Goal: Transaction & Acquisition: Download file/media

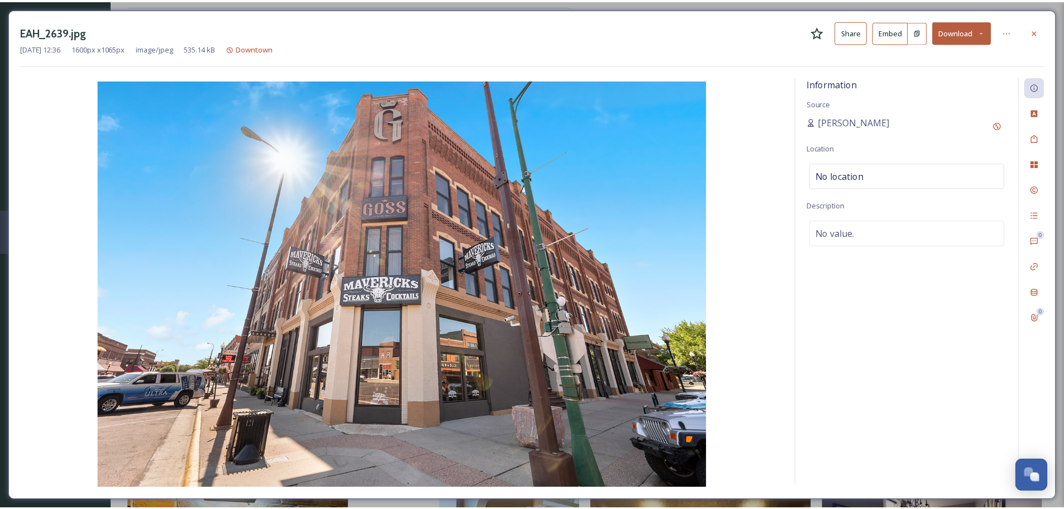
scroll to position [2513, 0]
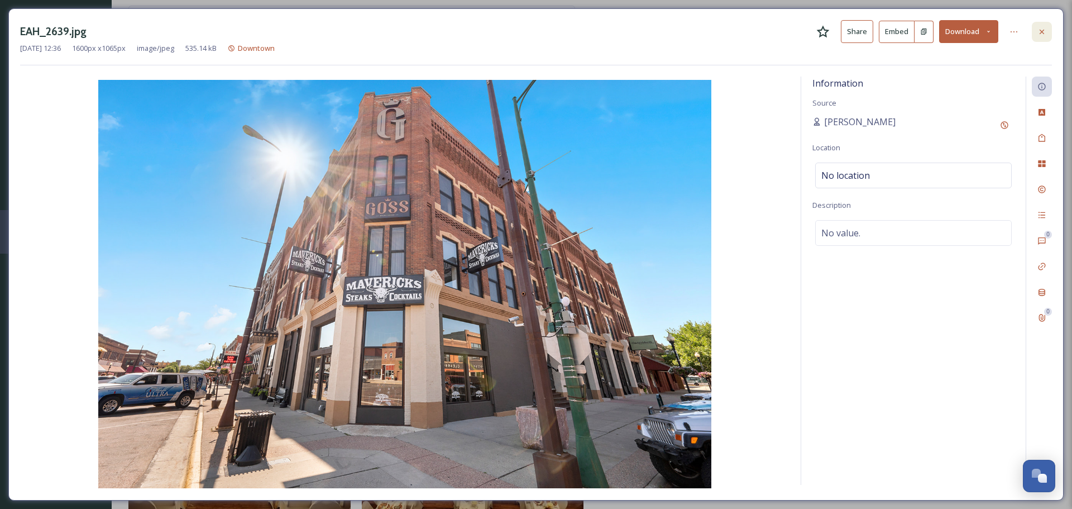
click at [1038, 32] on icon at bounding box center [1042, 31] width 9 height 9
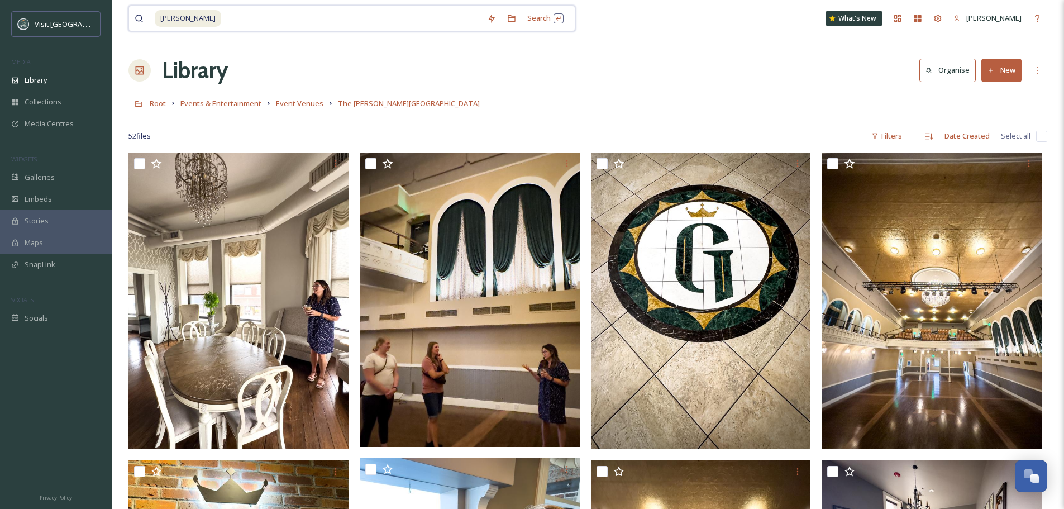
click at [294, 20] on input at bounding box center [351, 18] width 259 height 25
type input "g"
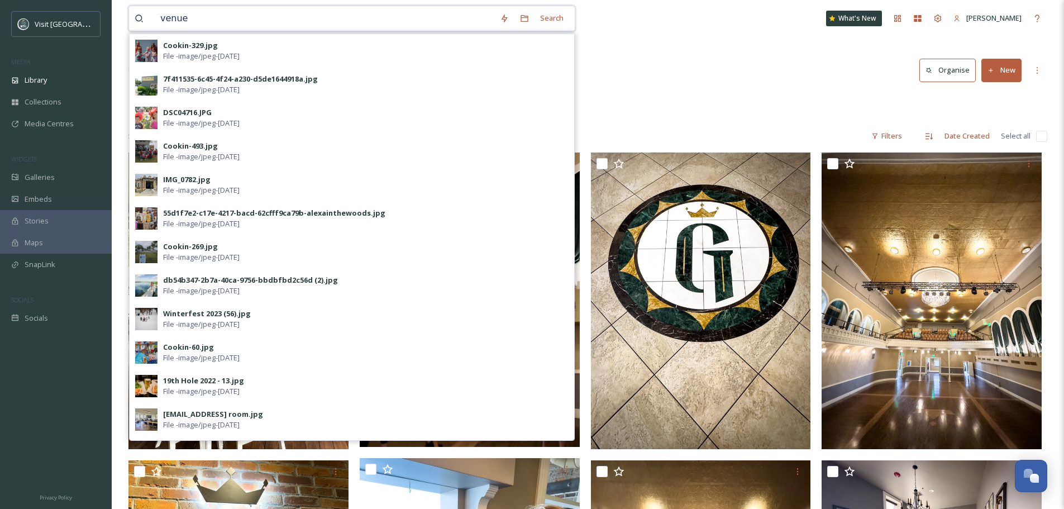
type input "venues"
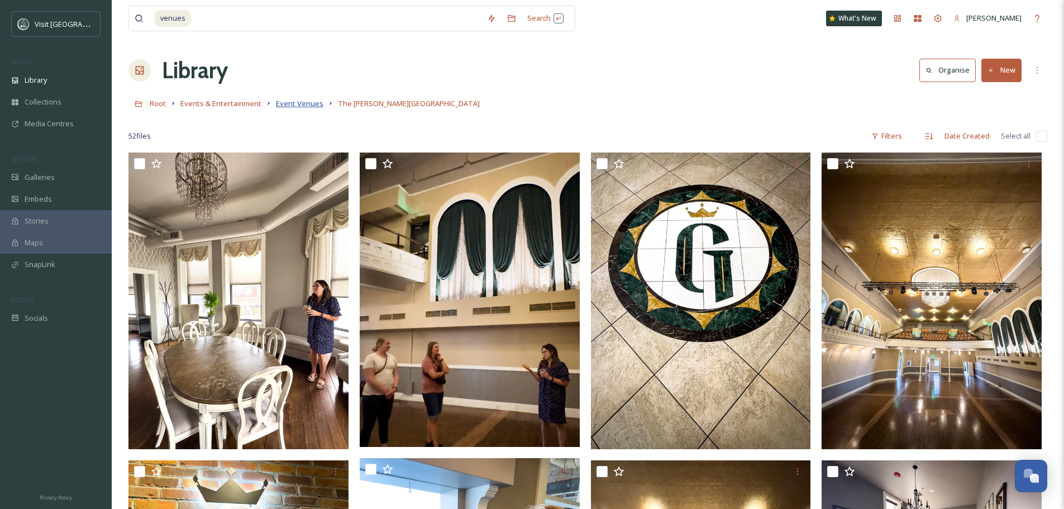
click at [293, 103] on span "Event Venues" at bounding box center [299, 103] width 47 height 10
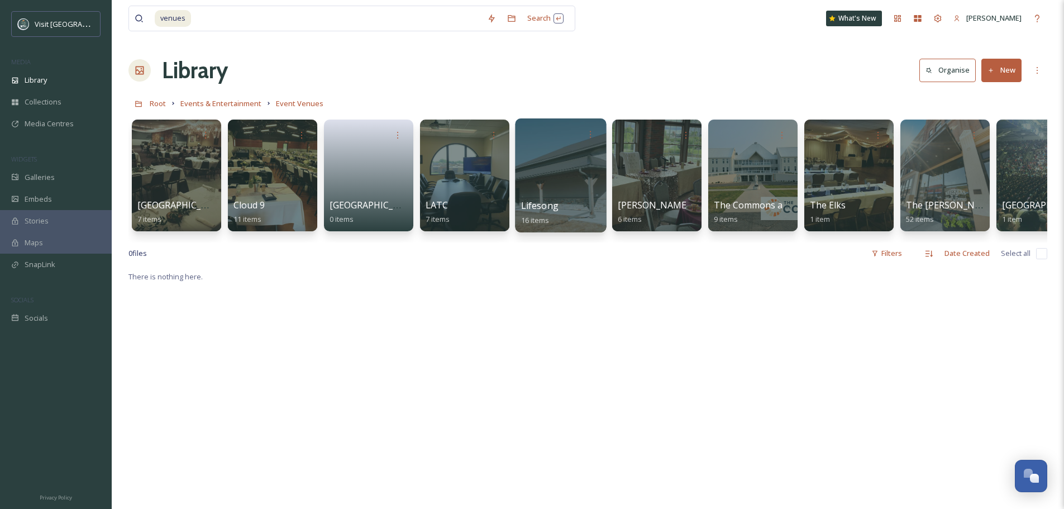
click at [540, 158] on div at bounding box center [560, 175] width 91 height 114
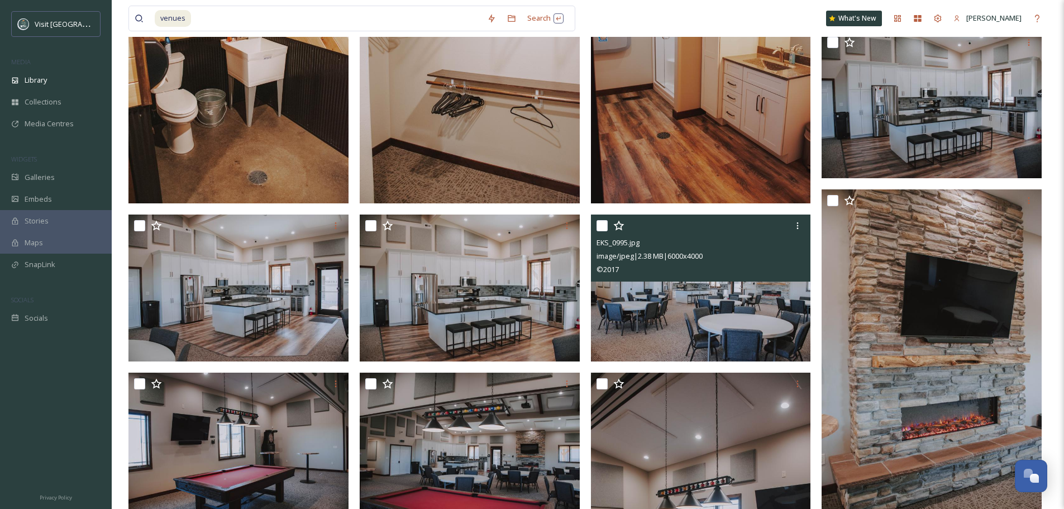
scroll to position [447, 0]
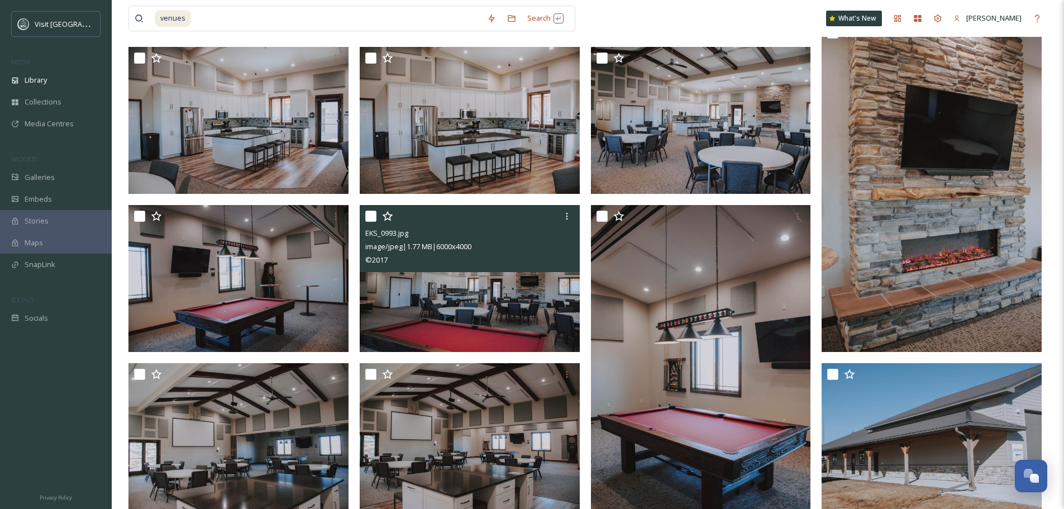
click at [522, 291] on img at bounding box center [470, 278] width 220 height 147
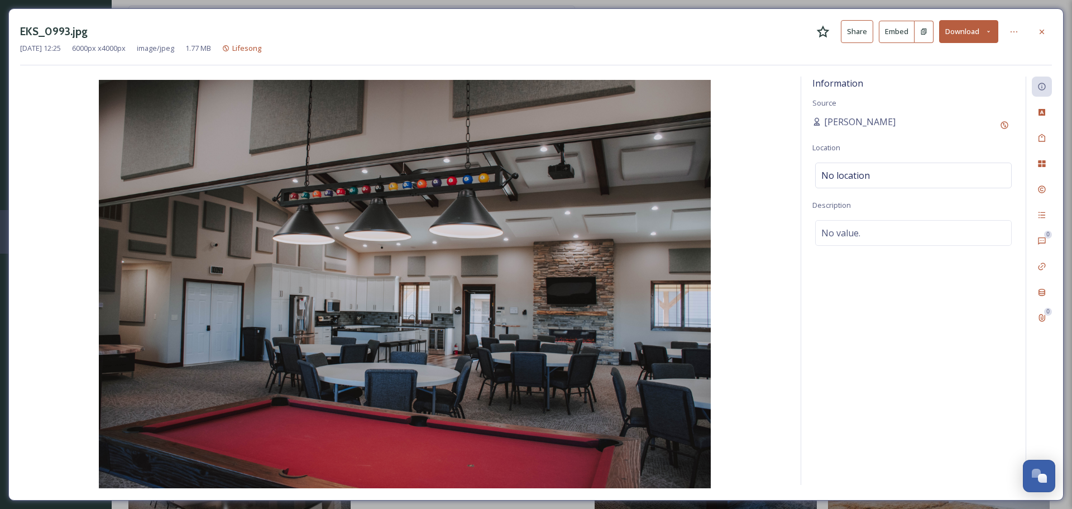
click at [989, 35] on button "Download" at bounding box center [968, 31] width 59 height 23
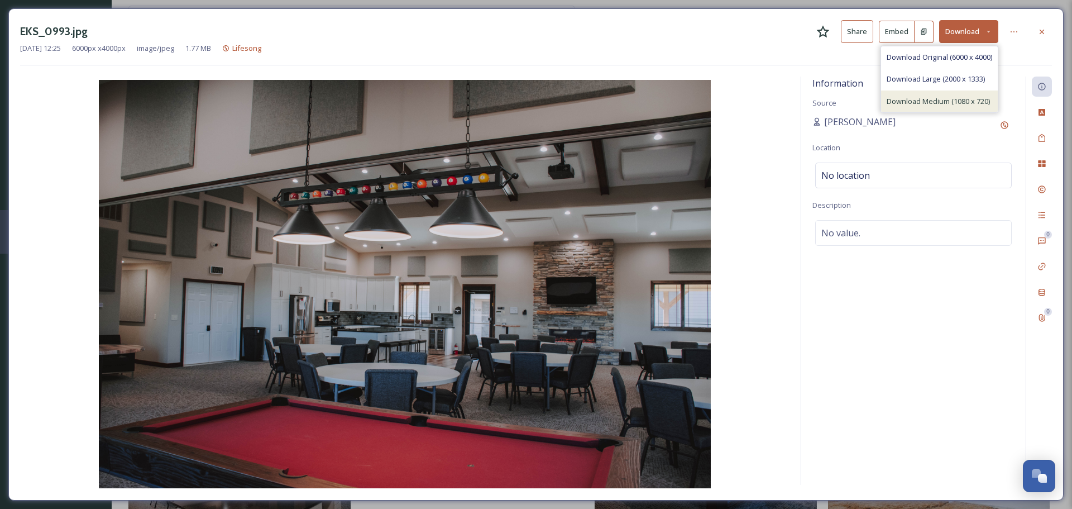
click at [959, 97] on span "Download Medium (1080 x 720)" at bounding box center [938, 101] width 103 height 11
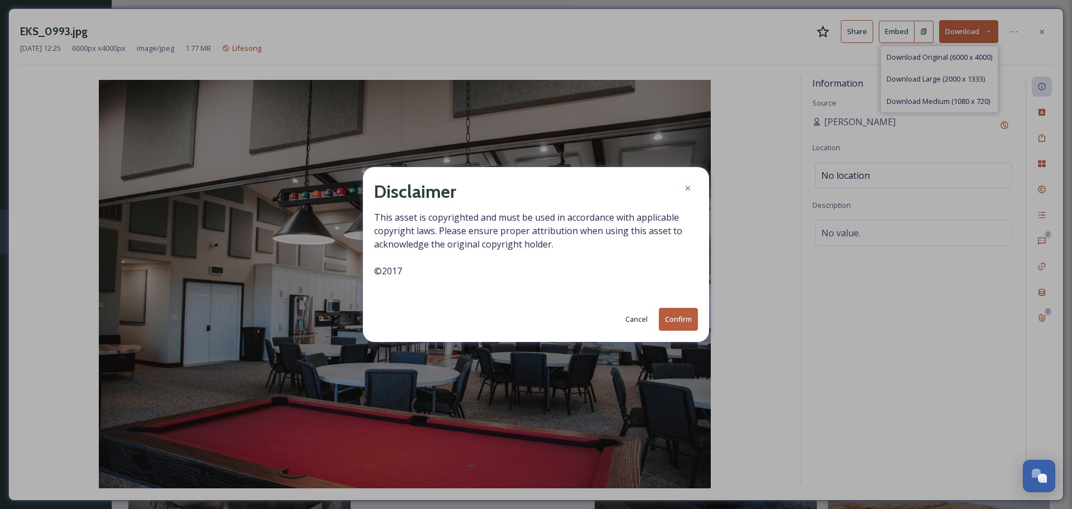
click at [668, 316] on button "Confirm" at bounding box center [678, 319] width 39 height 23
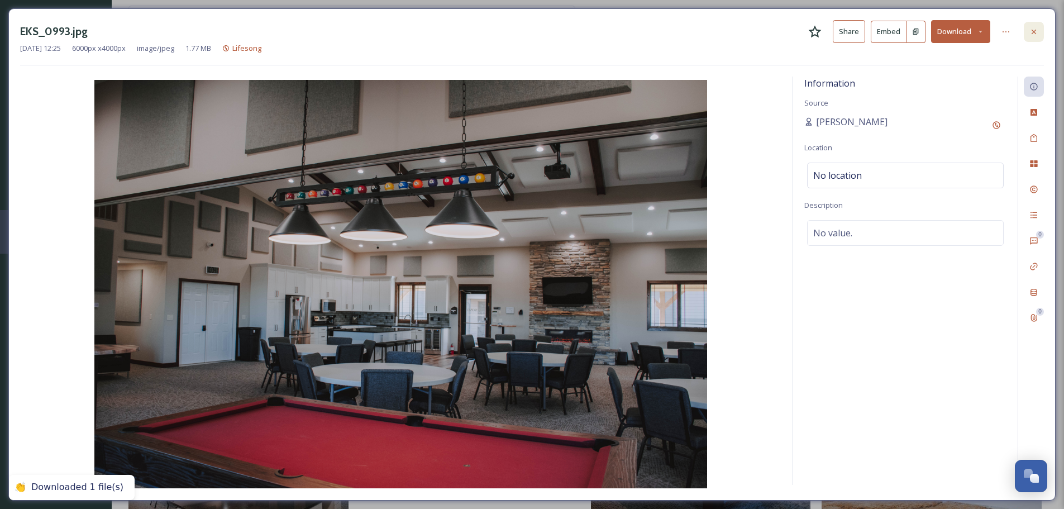
click at [1043, 30] on div at bounding box center [1034, 32] width 20 height 20
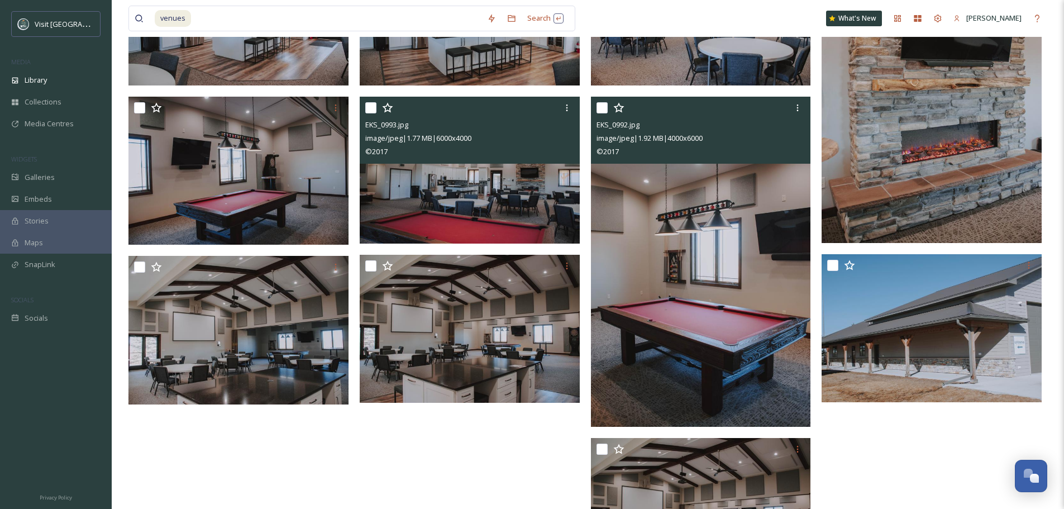
scroll to position [655, 0]
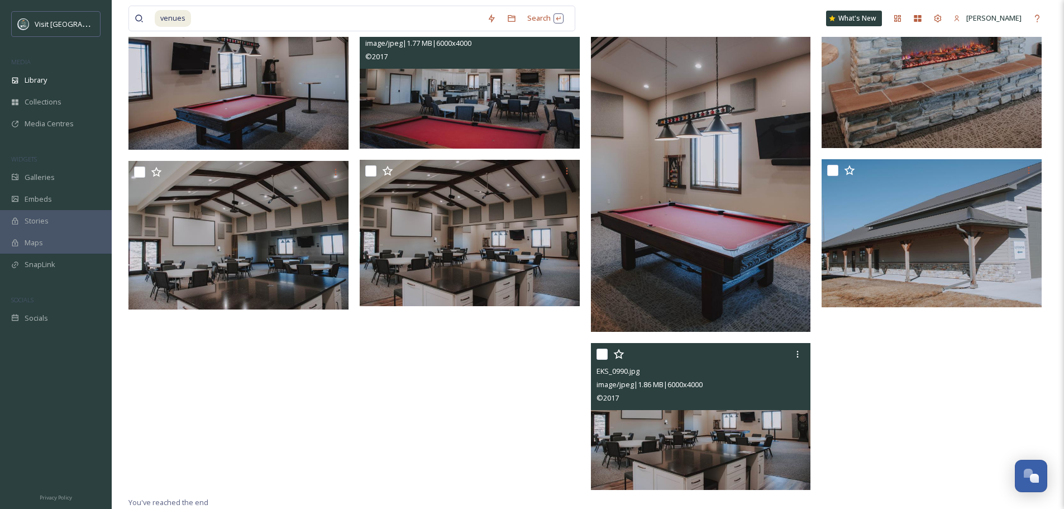
click at [719, 434] on img at bounding box center [701, 416] width 220 height 147
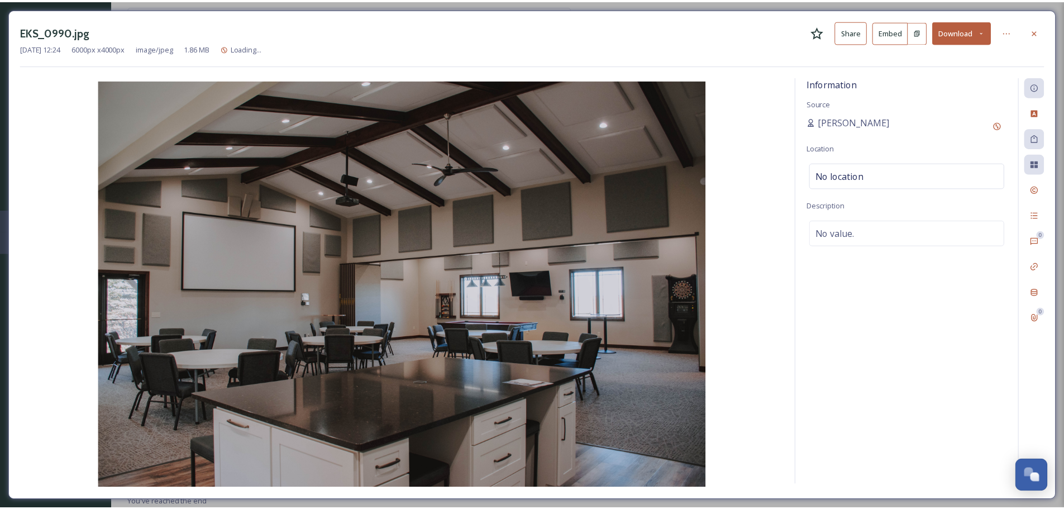
scroll to position [500, 0]
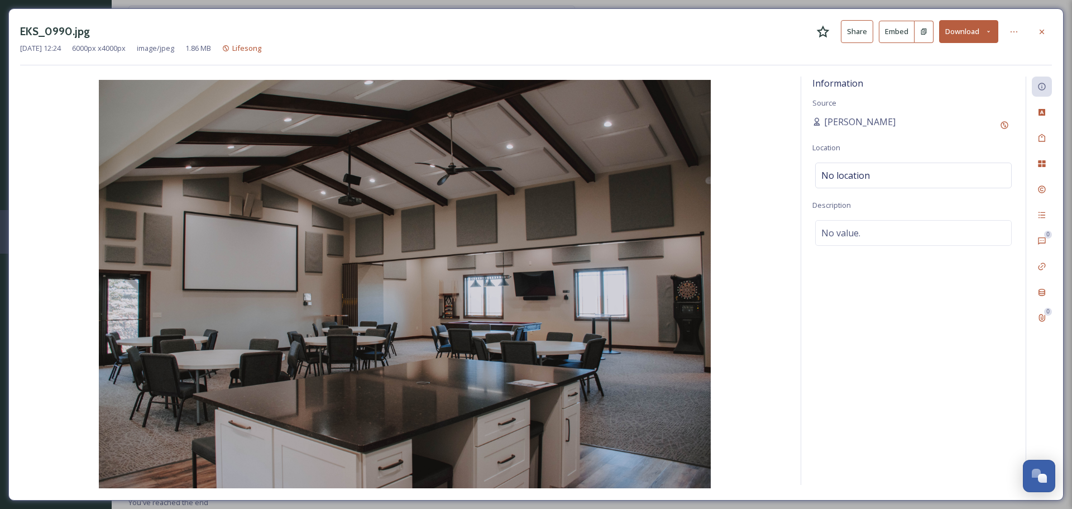
click at [991, 38] on button "Download" at bounding box center [968, 31] width 59 height 23
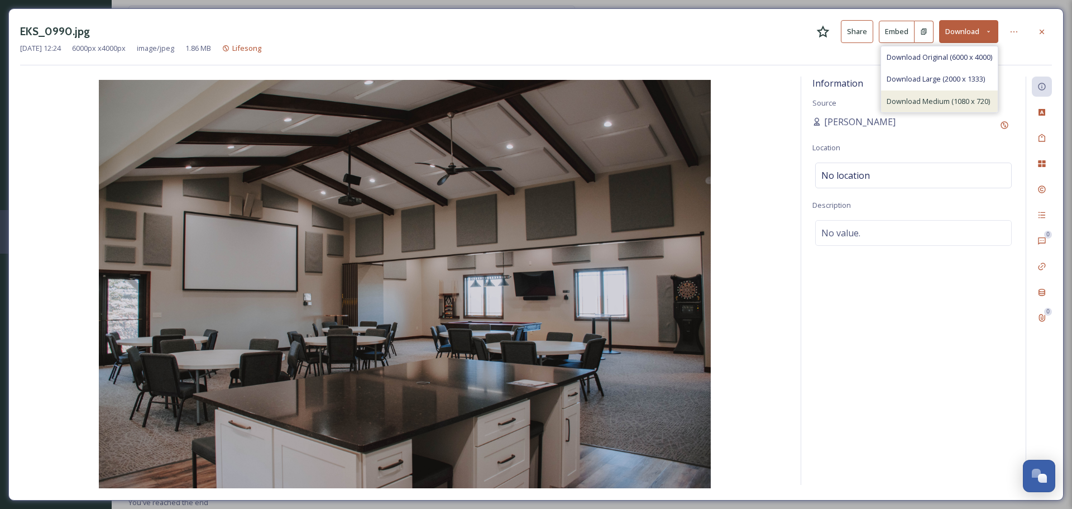
click at [970, 103] on span "Download Medium (1080 x 720)" at bounding box center [938, 101] width 103 height 11
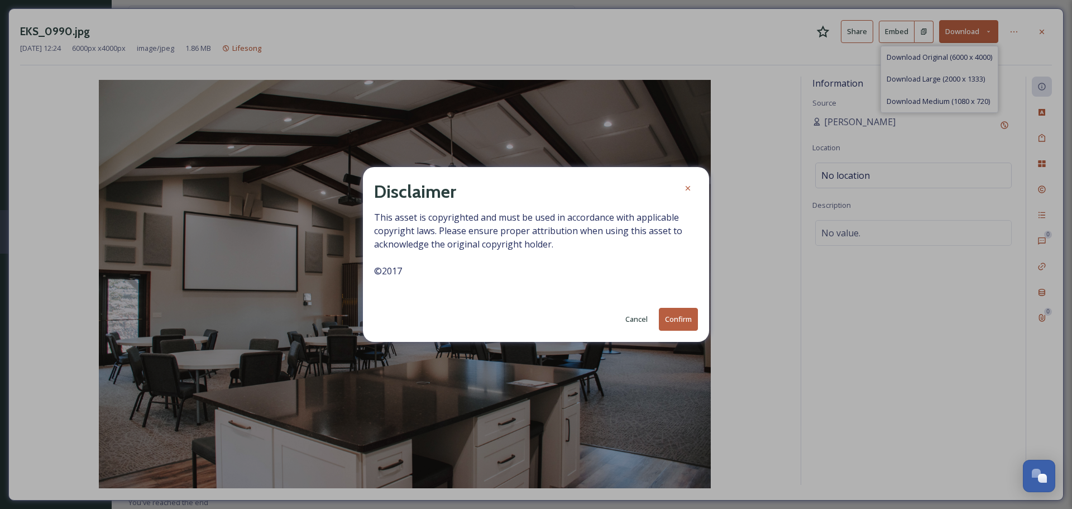
click at [679, 317] on button "Confirm" at bounding box center [678, 319] width 39 height 23
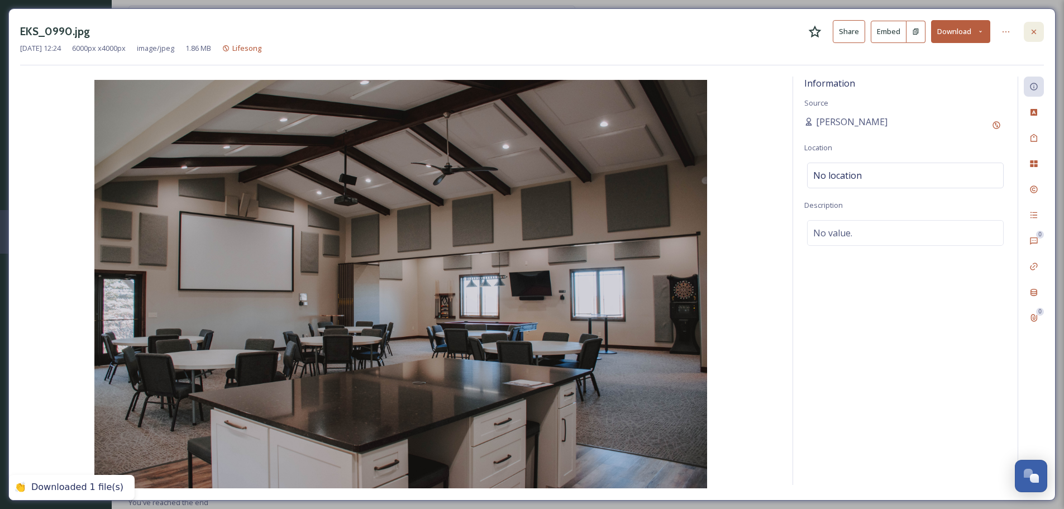
click at [1042, 33] on div at bounding box center [1034, 32] width 20 height 20
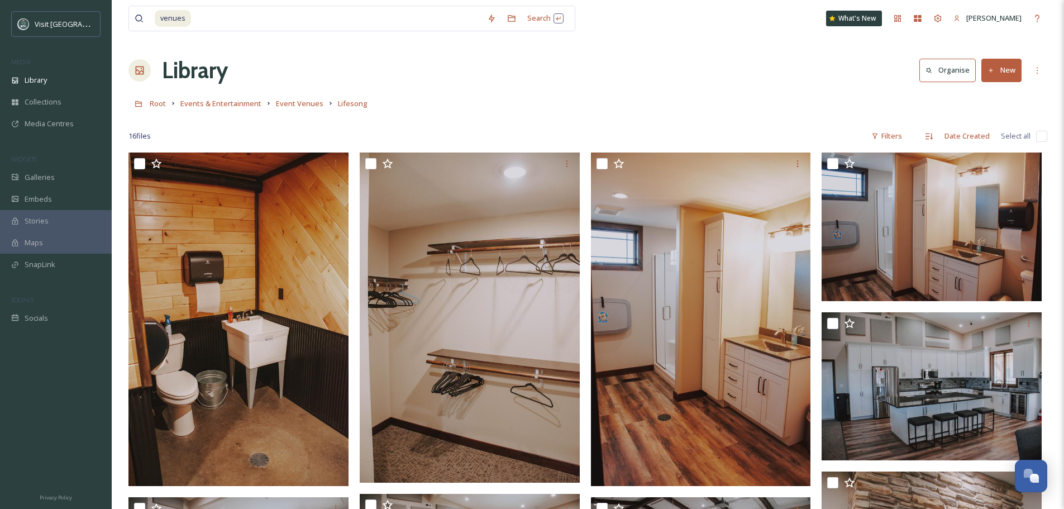
click at [432, 81] on div "Library Organise New" at bounding box center [587, 71] width 919 height 34
click at [301, 104] on span "Event Venues" at bounding box center [299, 103] width 47 height 10
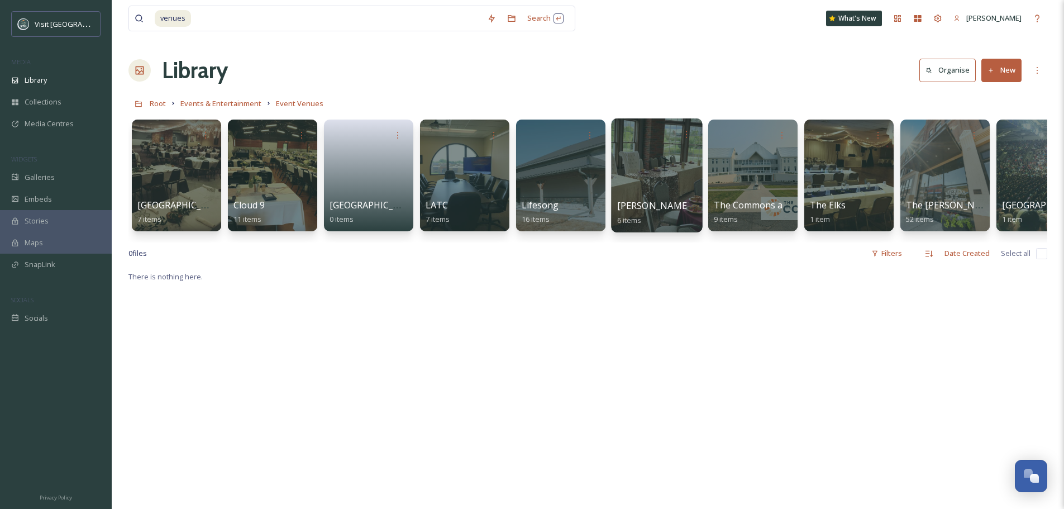
click at [667, 165] on div at bounding box center [656, 175] width 91 height 114
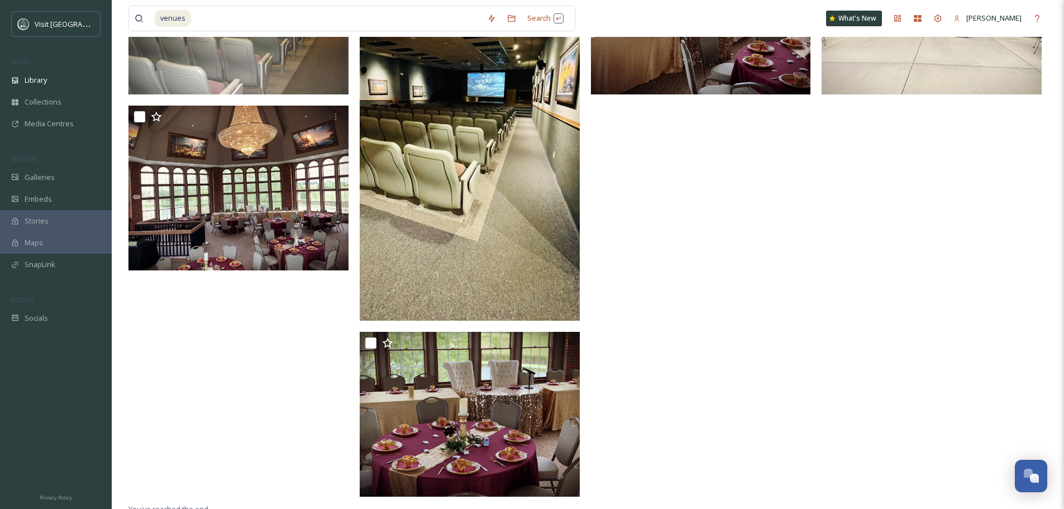
scroll to position [168, 0]
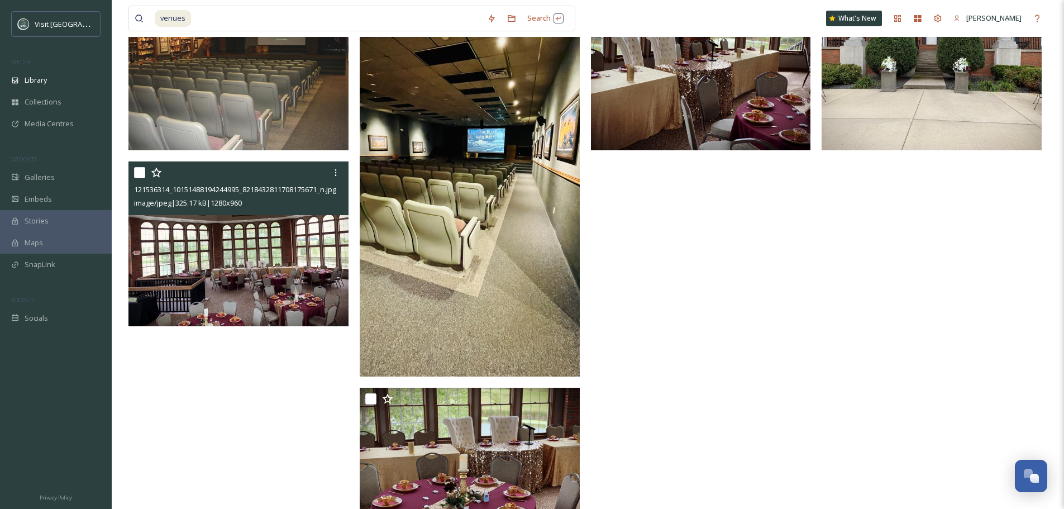
click at [299, 268] on img at bounding box center [238, 243] width 220 height 165
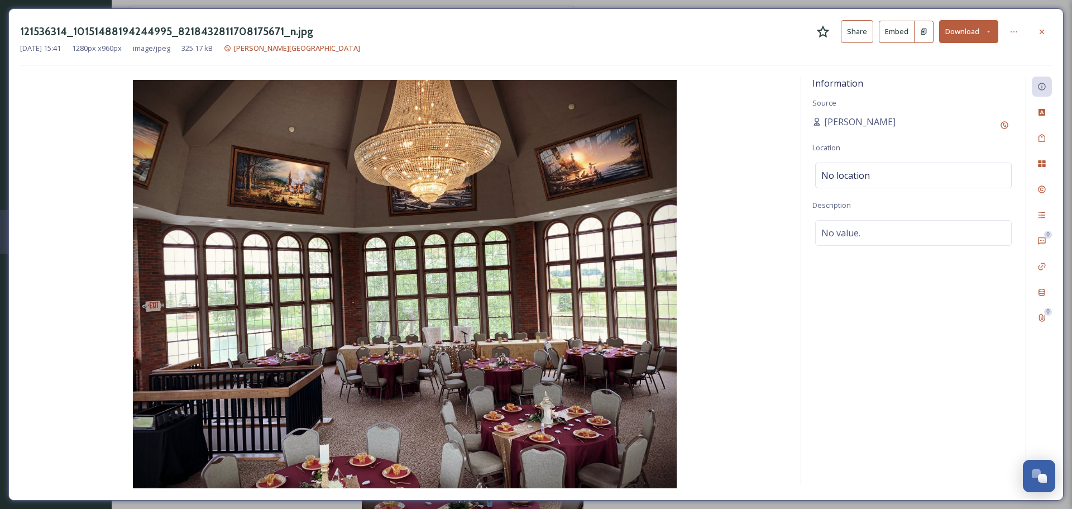
click at [990, 35] on icon at bounding box center [988, 31] width 7 height 7
click at [940, 82] on span "Download Medium (1080 x 810)" at bounding box center [940, 79] width 103 height 11
click at [1039, 31] on icon at bounding box center [1042, 31] width 9 height 9
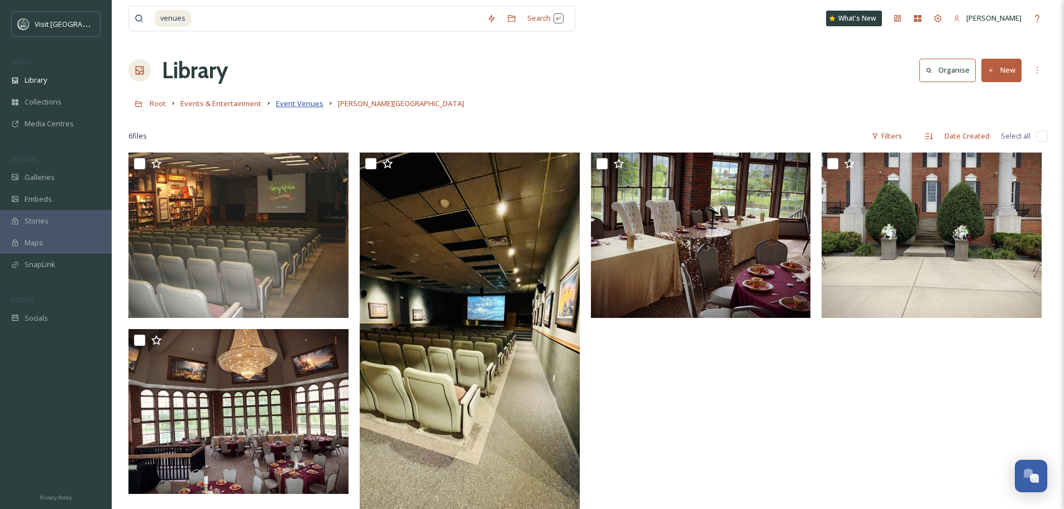
click at [299, 104] on span "Event Venues" at bounding box center [299, 103] width 47 height 10
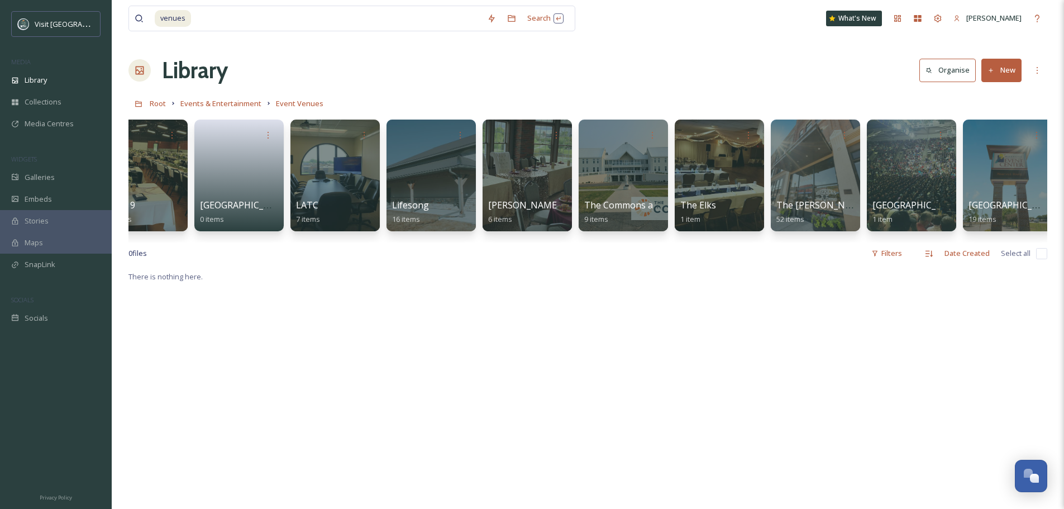
scroll to position [0, 138]
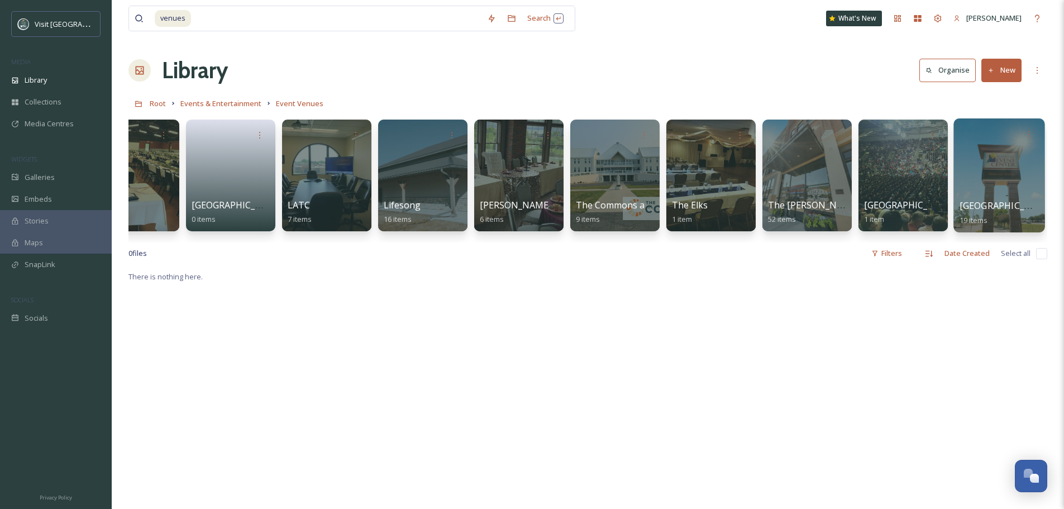
click at [978, 165] on div at bounding box center [998, 175] width 91 height 114
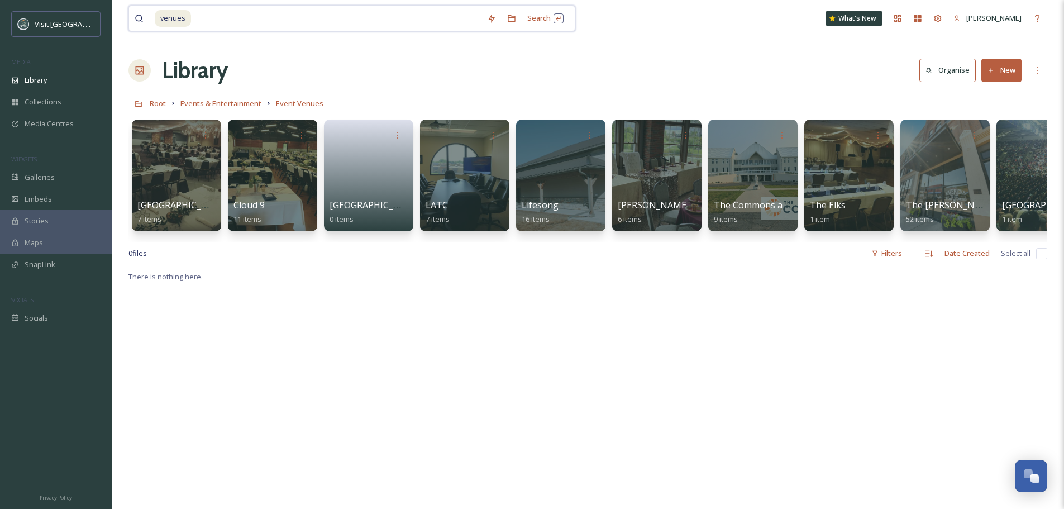
click at [250, 24] on input at bounding box center [336, 18] width 289 height 25
drag, startPoint x: 219, startPoint y: 21, endPoint x: 143, endPoint y: 17, distance: 76.6
click at [143, 17] on div "venues" at bounding box center [308, 18] width 347 height 25
type input "v"
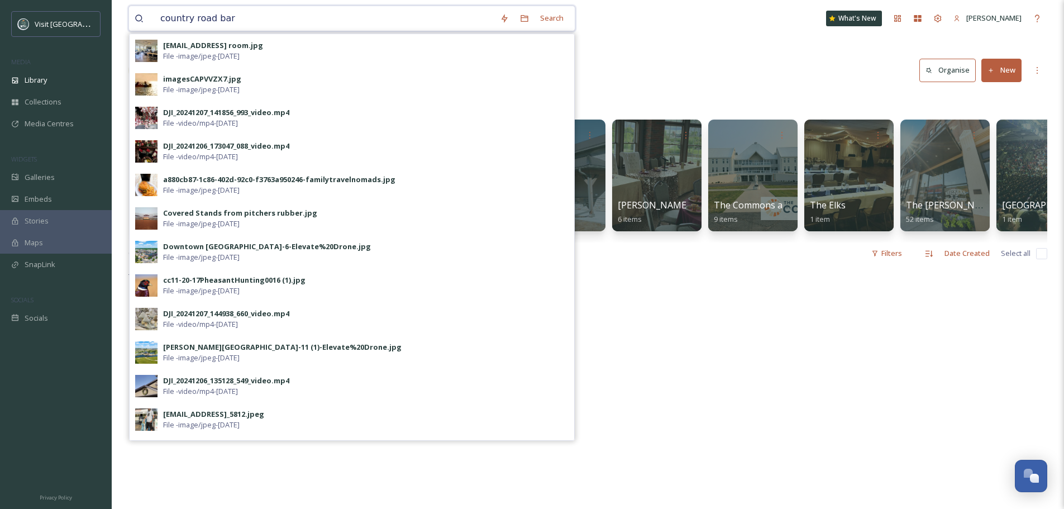
type input "country road barn"
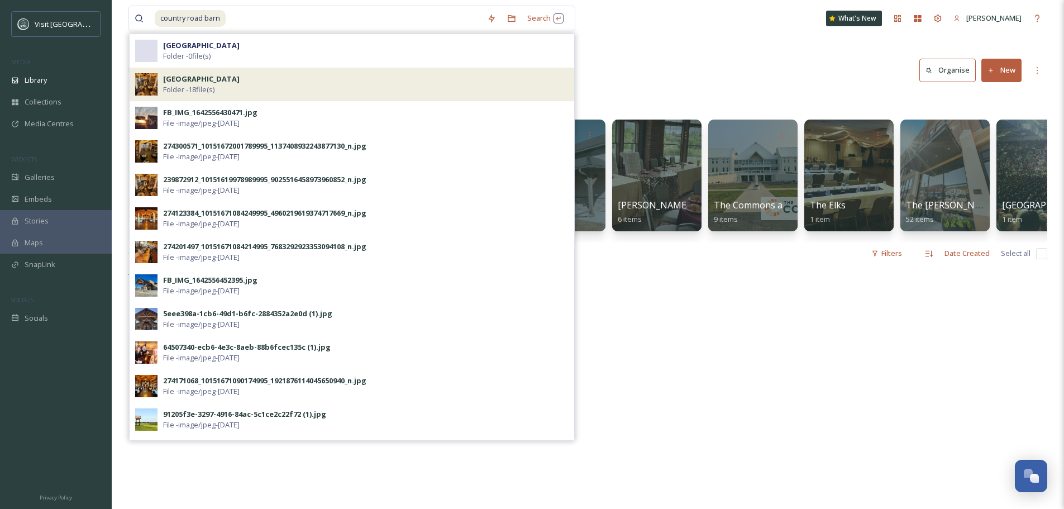
click at [400, 88] on div "Country Road Barn Folder - 18 file(s)" at bounding box center [365, 84] width 405 height 21
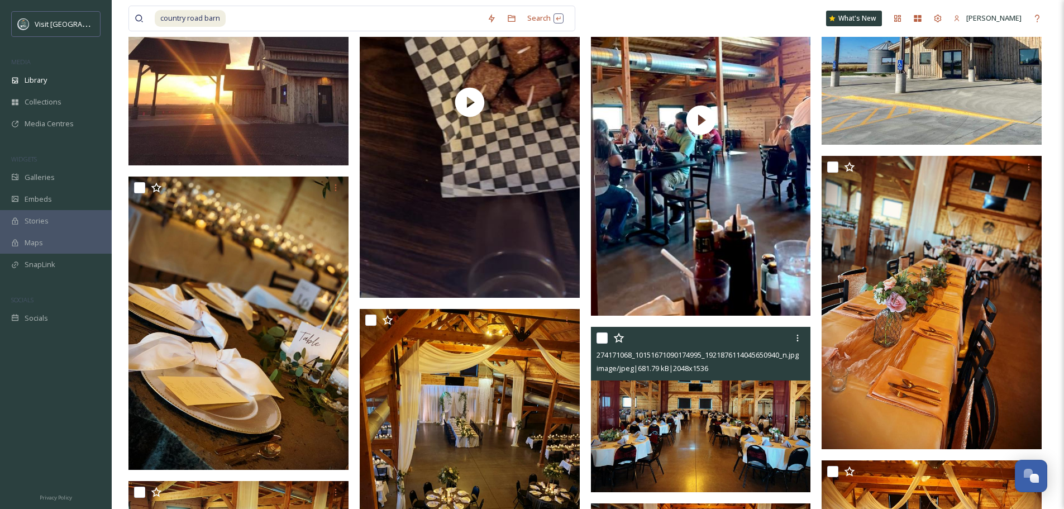
scroll to position [614, 0]
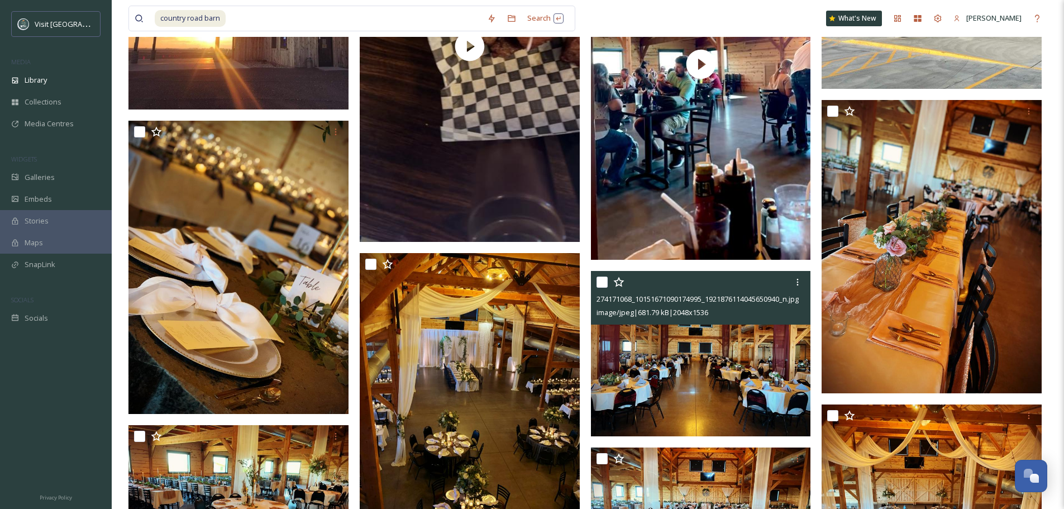
click at [684, 384] on img at bounding box center [701, 353] width 220 height 165
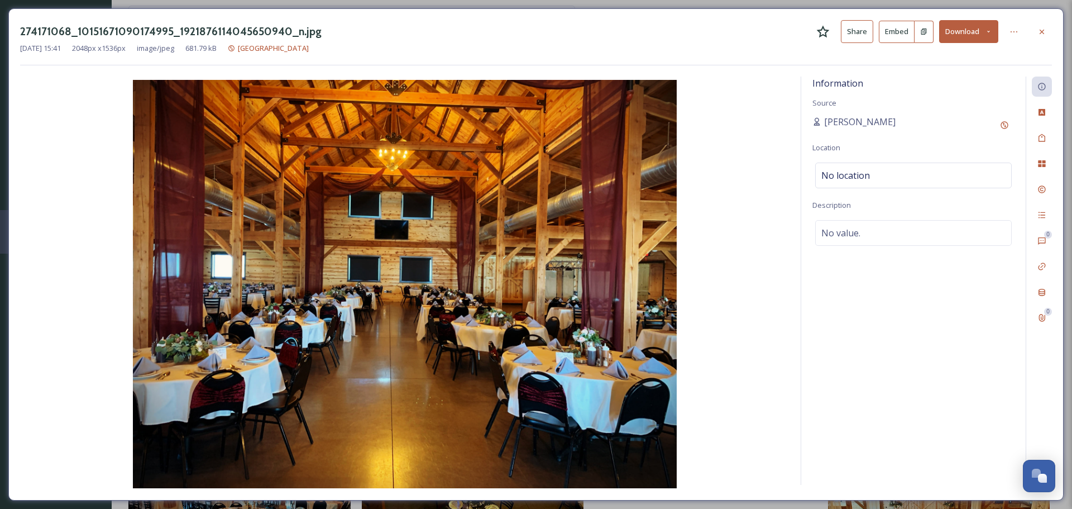
click at [988, 36] on button "Download" at bounding box center [968, 31] width 59 height 23
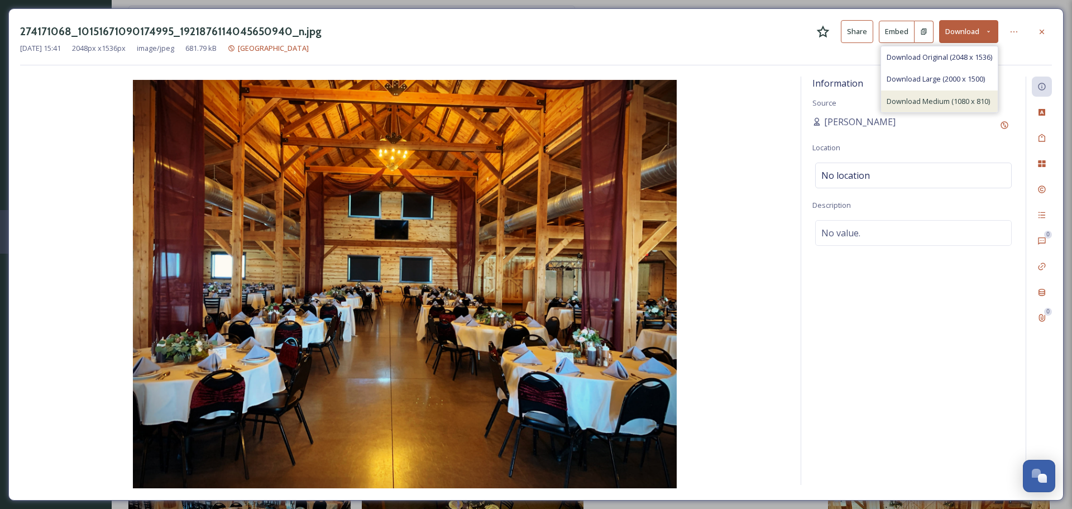
click at [961, 97] on span "Download Medium (1080 x 810)" at bounding box center [938, 101] width 103 height 11
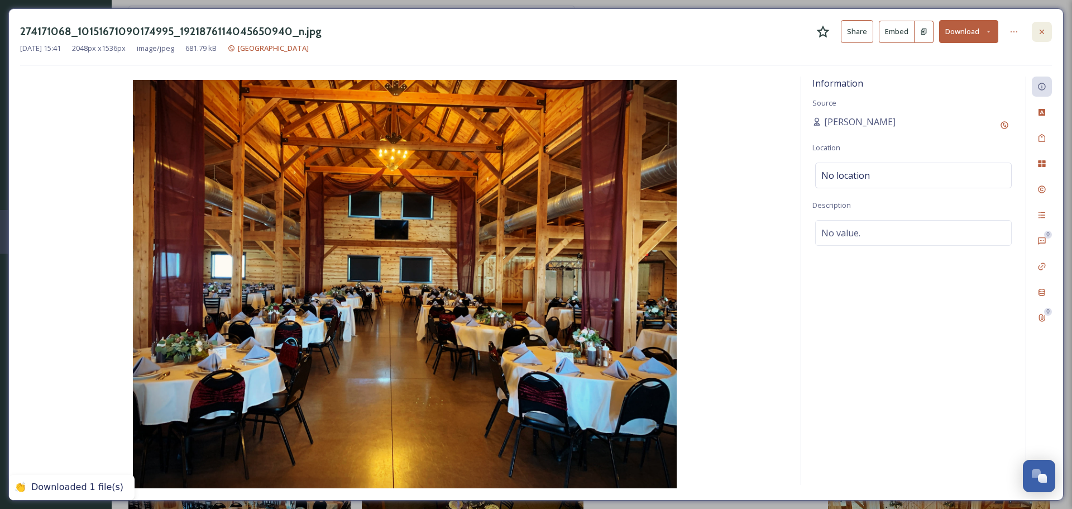
click at [1047, 31] on div at bounding box center [1042, 32] width 20 height 20
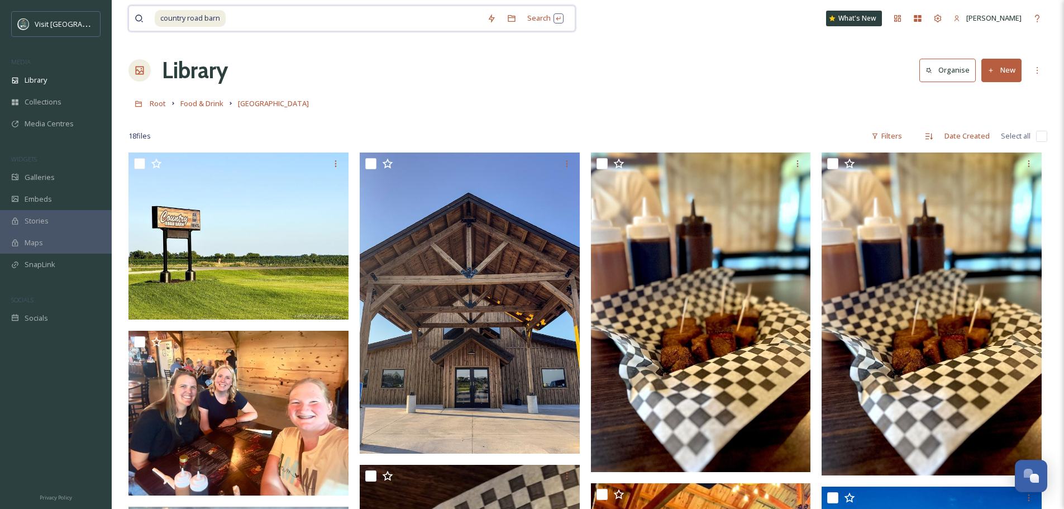
click at [260, 15] on input at bounding box center [354, 18] width 255 height 25
type input "c"
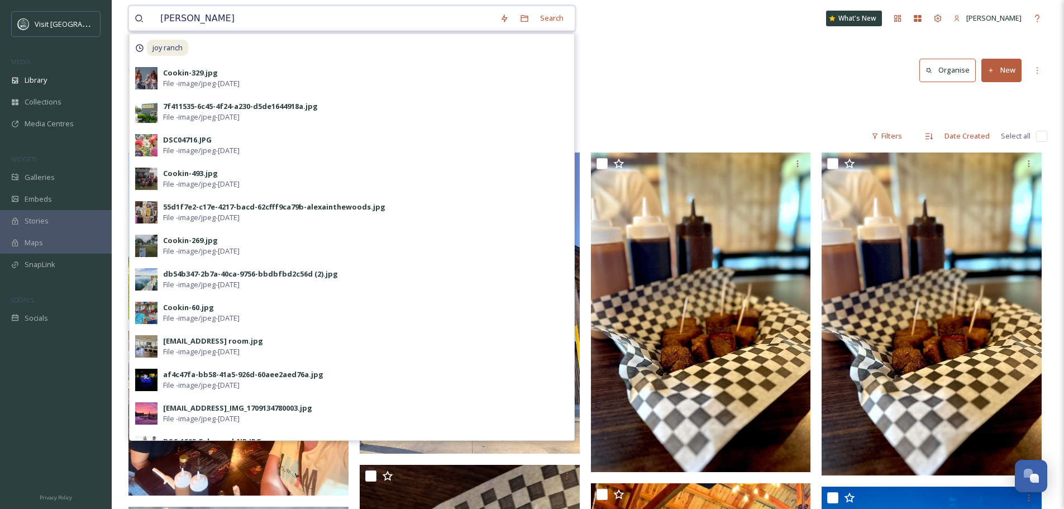
type input "joy ranch"
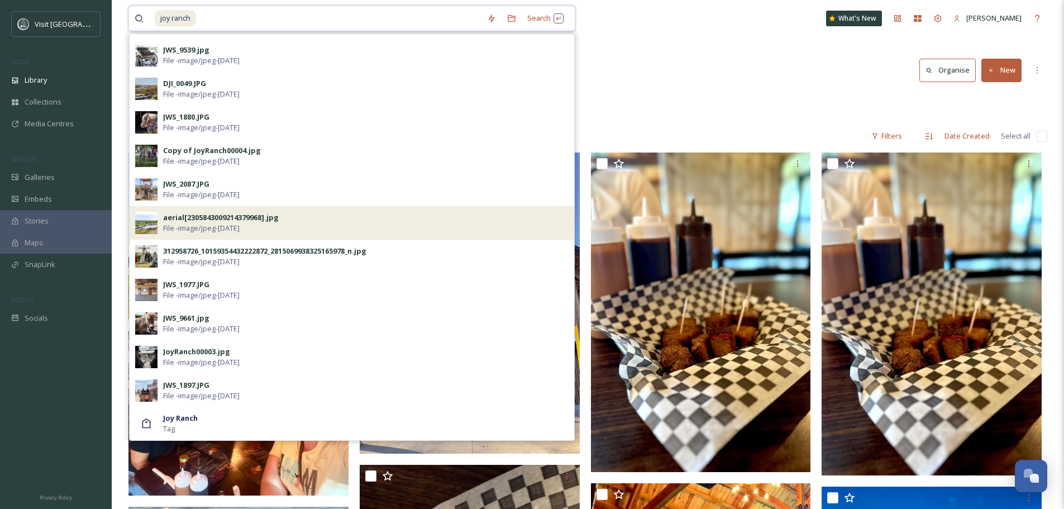
scroll to position [56, 0]
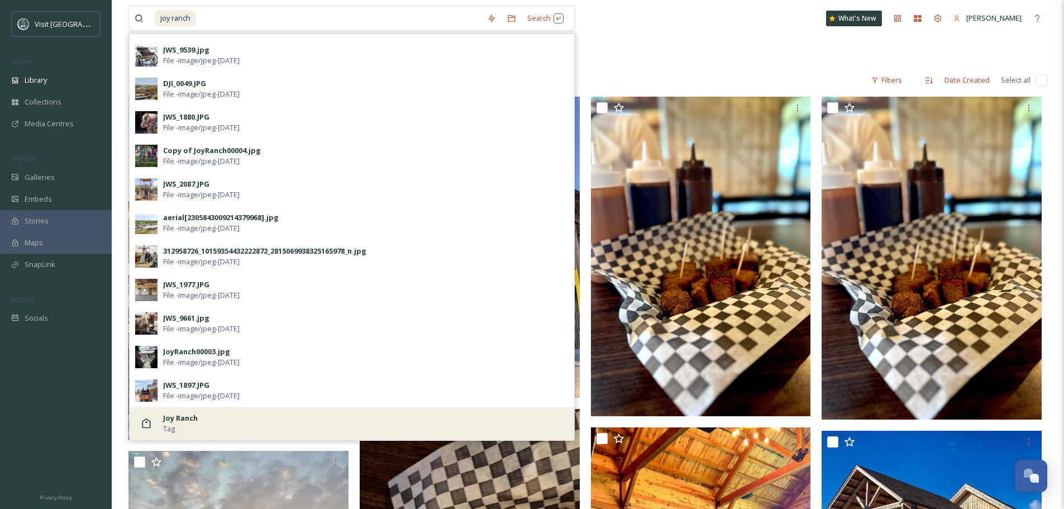
click at [212, 421] on div "Joy Ranch Tag" at bounding box center [365, 423] width 405 height 21
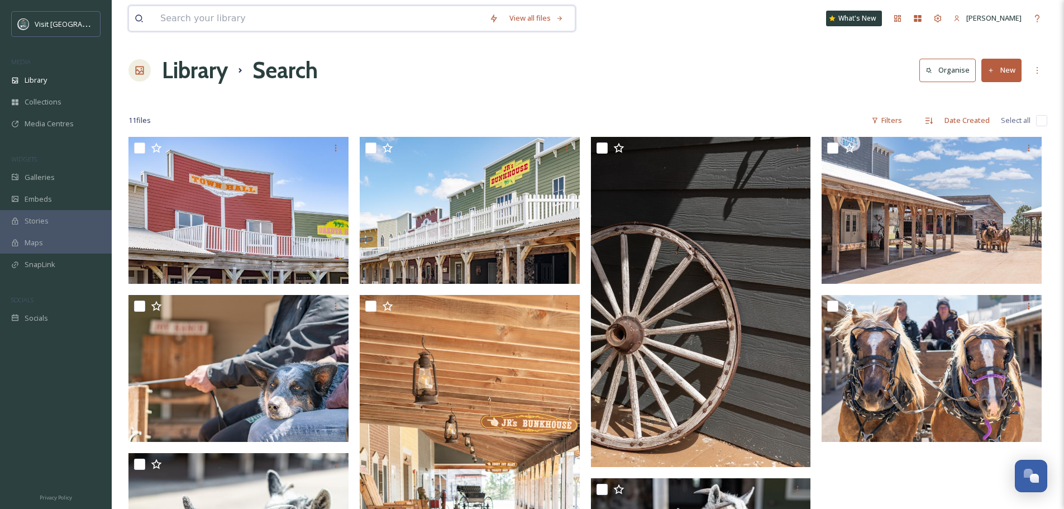
click at [230, 18] on input at bounding box center [319, 18] width 329 height 25
type input "605 magazine"
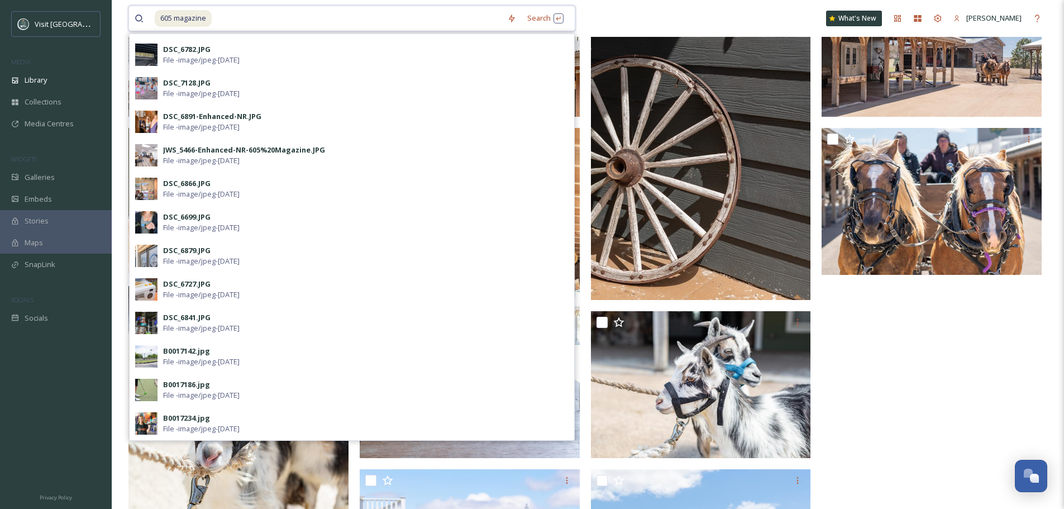
scroll to position [223, 0]
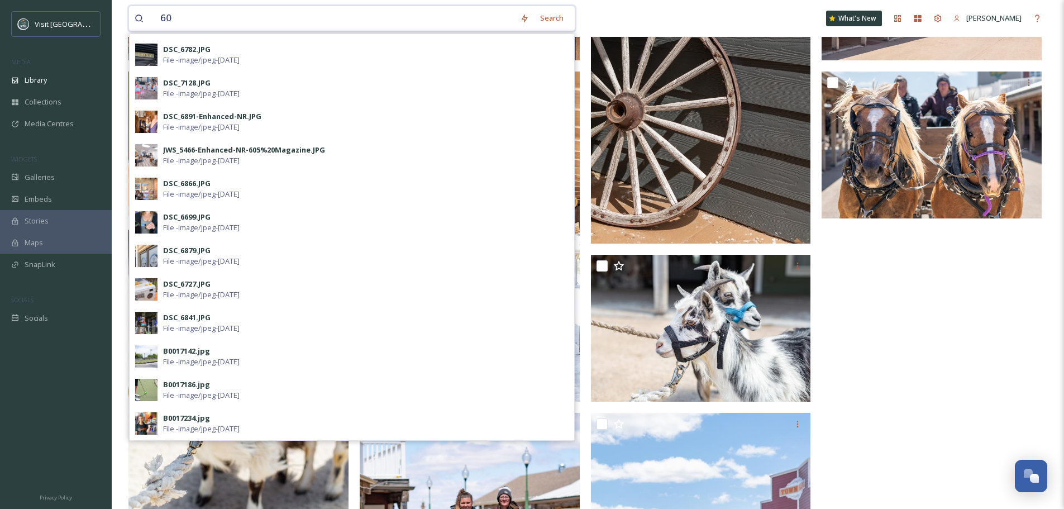
type input "6"
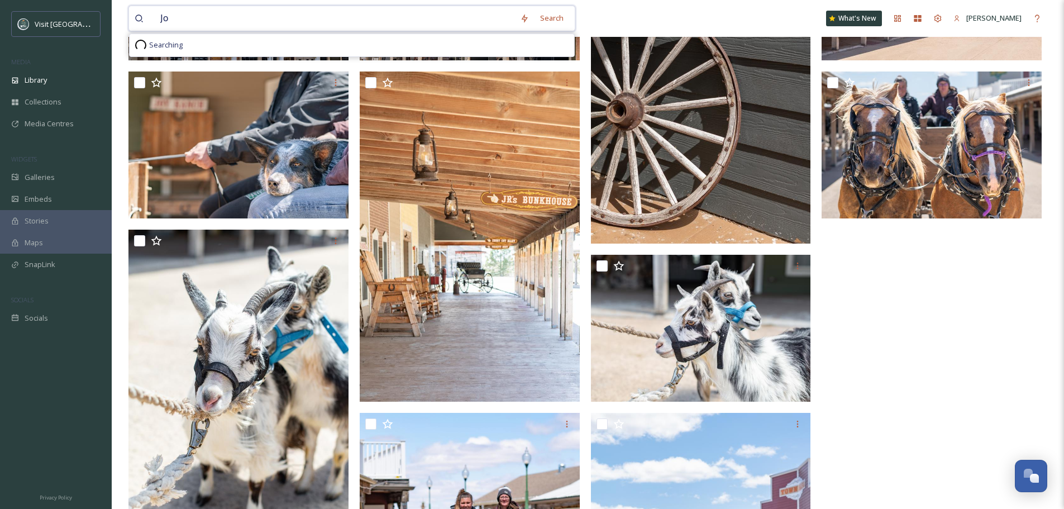
type input "Joy"
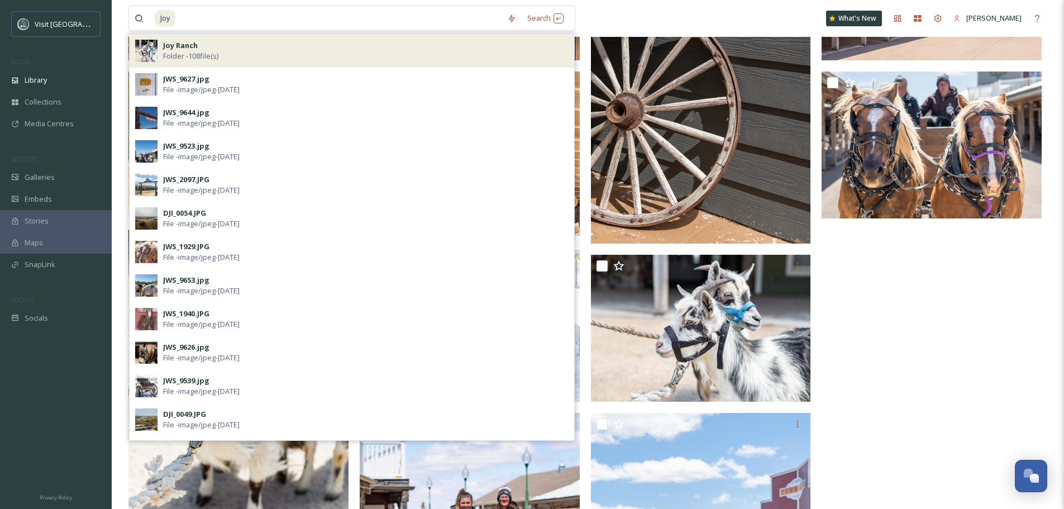
click at [189, 47] on strong "Joy Ranch" at bounding box center [180, 45] width 35 height 10
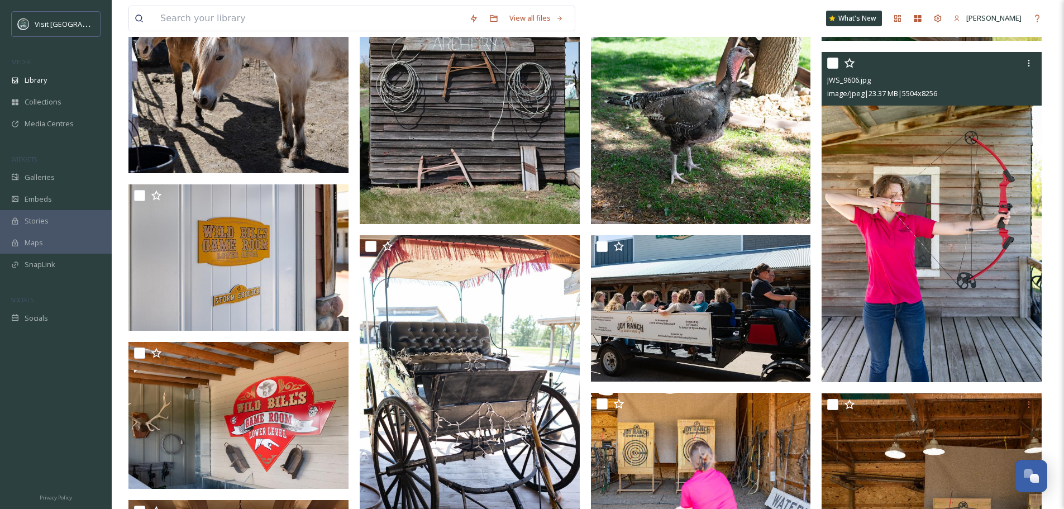
scroll to position [825, 0]
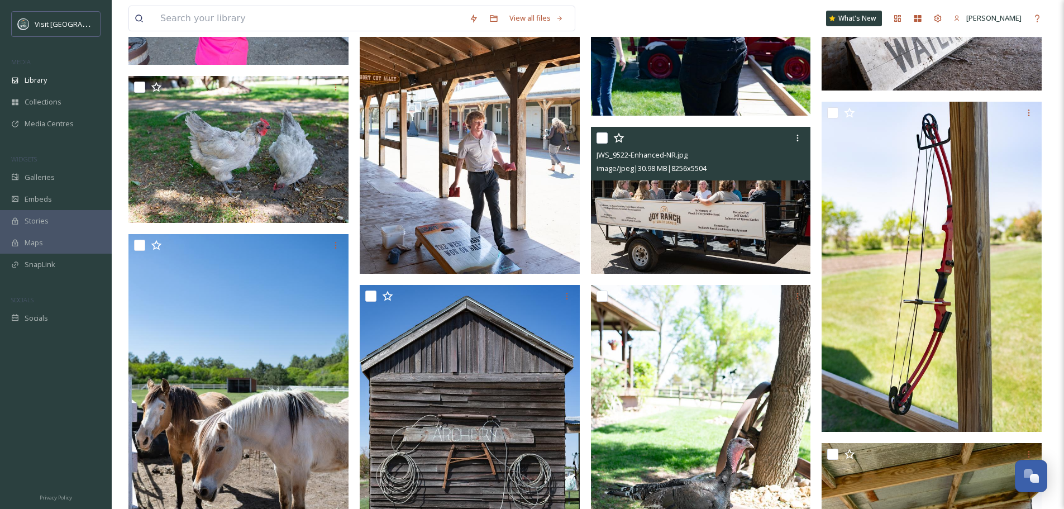
click at [767, 219] on img at bounding box center [701, 200] width 220 height 147
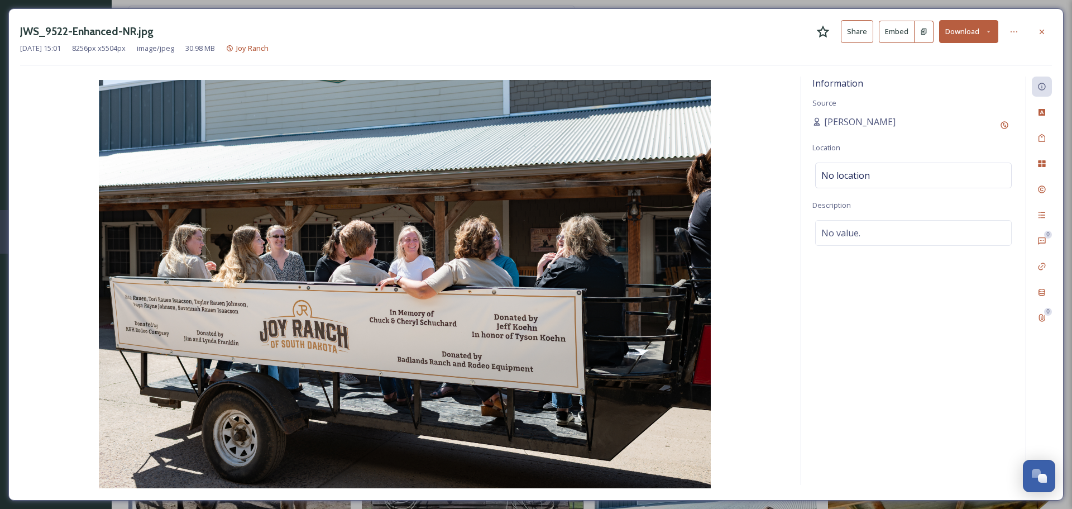
click at [963, 30] on button "Download" at bounding box center [968, 31] width 59 height 23
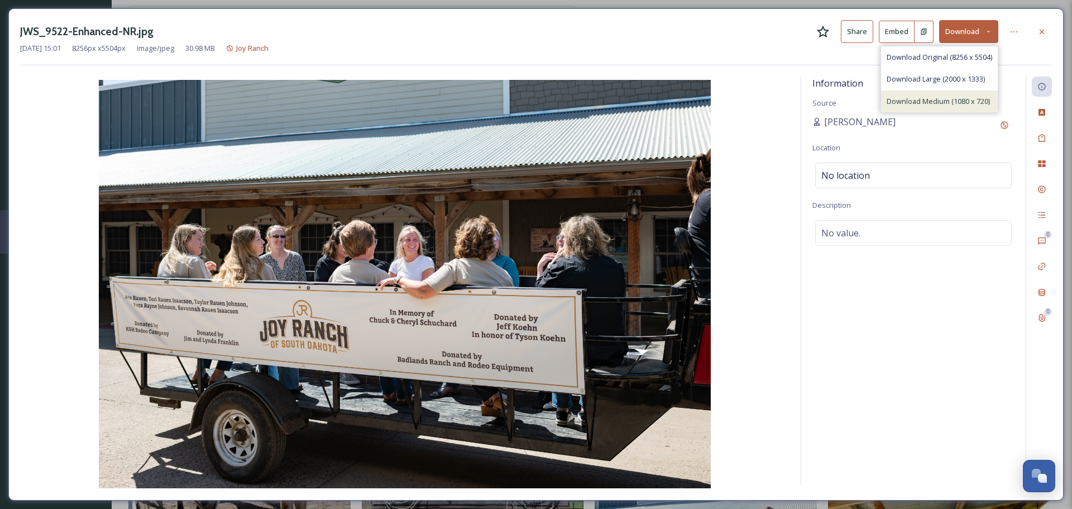
click at [945, 100] on span "Download Medium (1080 x 720)" at bounding box center [938, 101] width 103 height 11
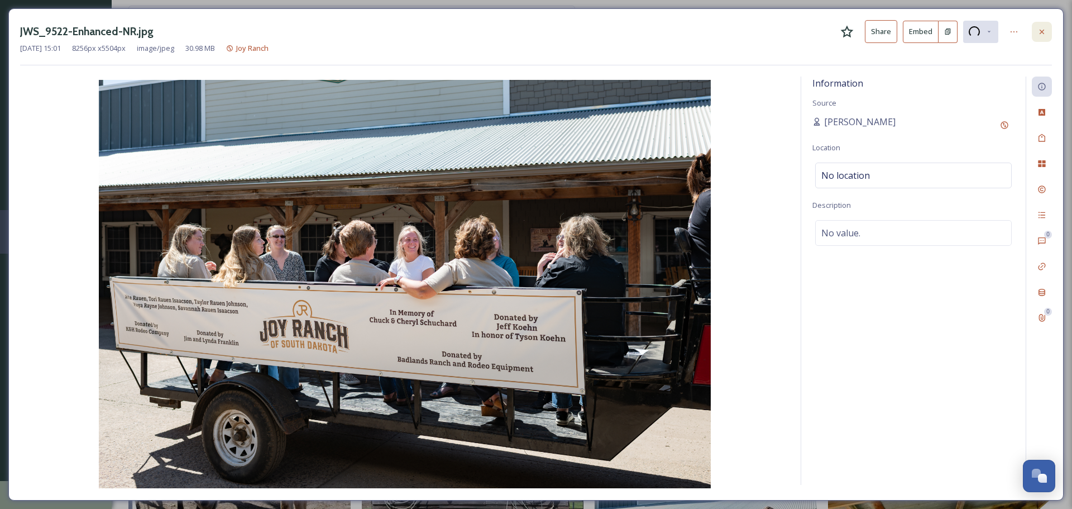
click at [1040, 33] on icon at bounding box center [1042, 31] width 4 height 4
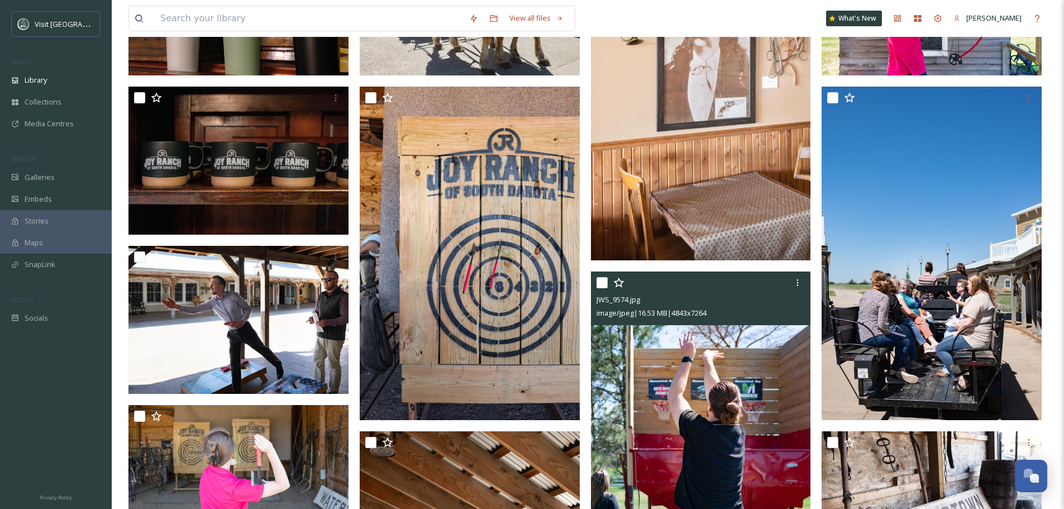
scroll to position [323, 0]
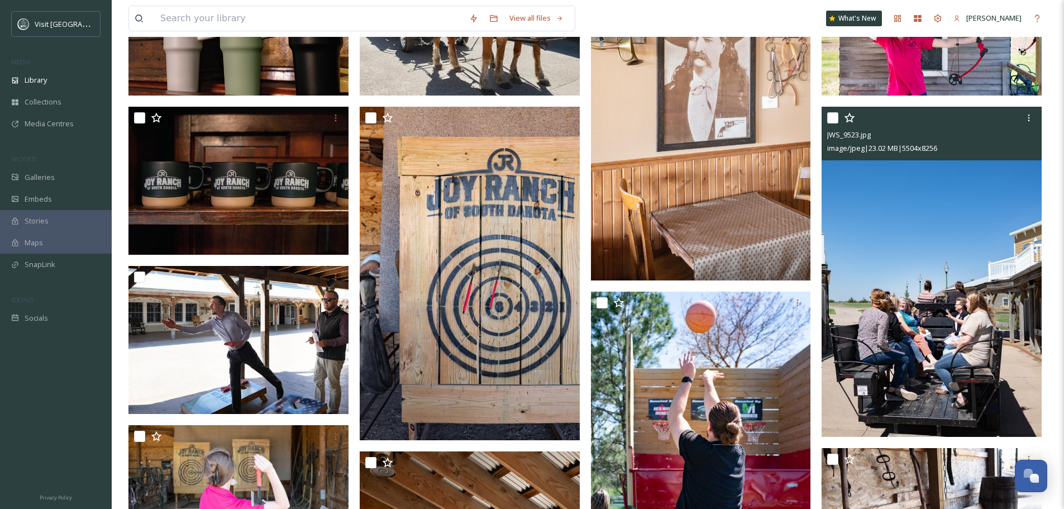
click at [942, 289] on img at bounding box center [932, 272] width 220 height 330
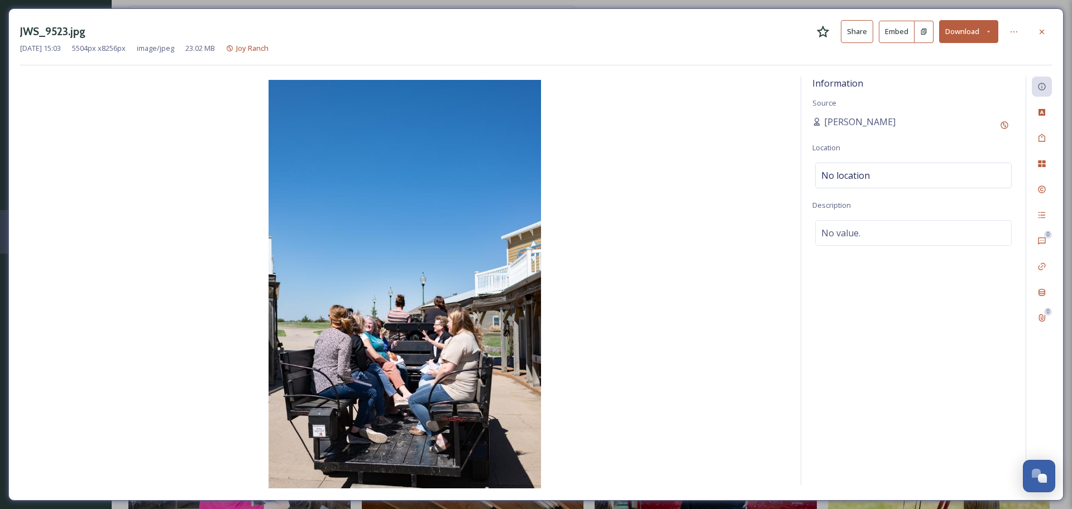
click at [3, 45] on div "JWS_9523.jpg Share Embed Download [DATE] 15:03 5504 px x 8256 px image/jpeg 23.…" at bounding box center [536, 254] width 1072 height 509
click at [1047, 34] on div at bounding box center [1042, 32] width 20 height 20
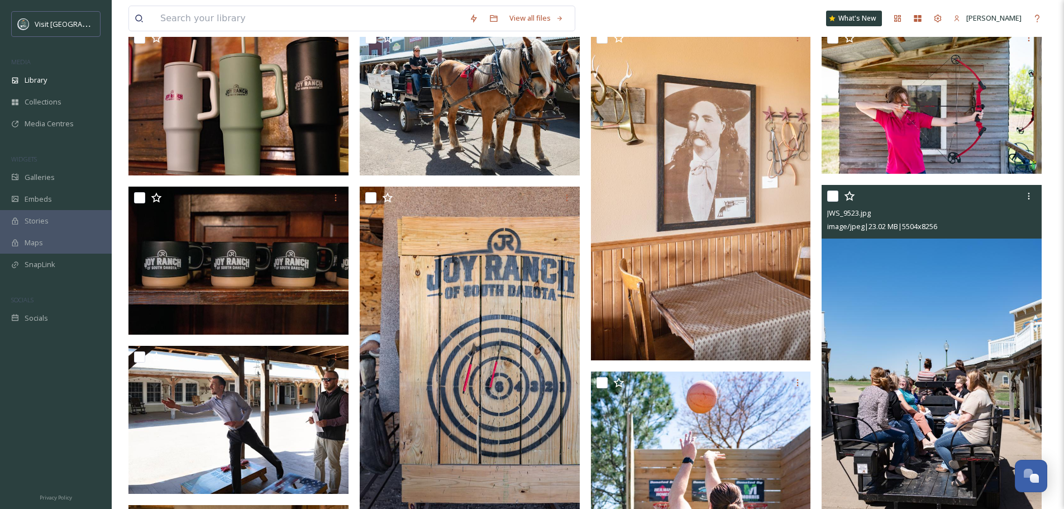
scroll to position [99, 0]
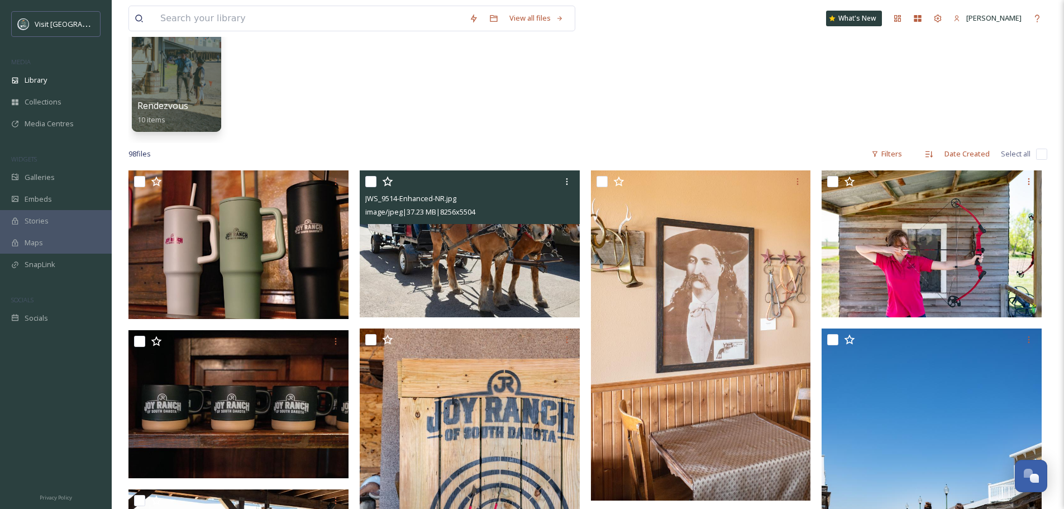
click at [459, 237] on img at bounding box center [470, 243] width 220 height 147
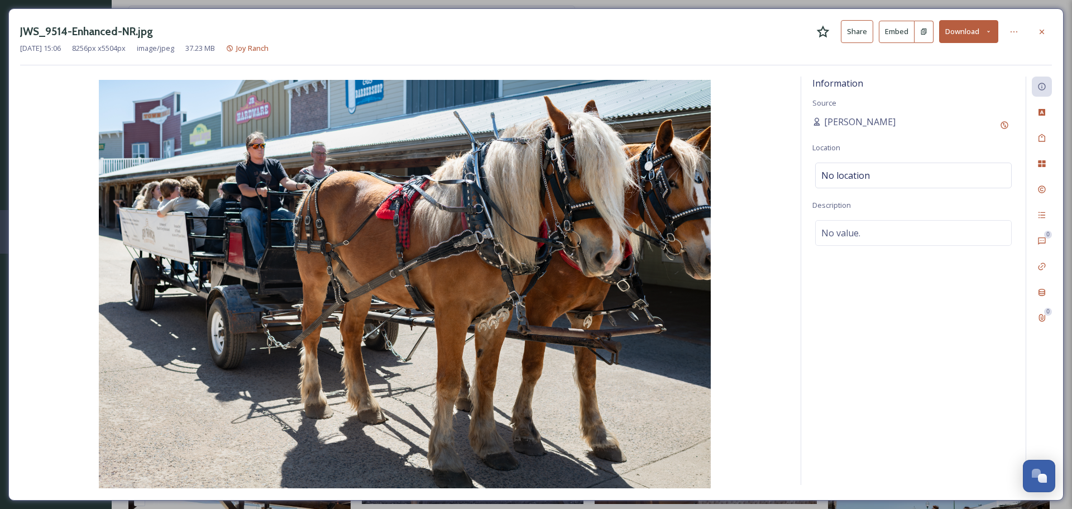
click at [979, 37] on button "Download" at bounding box center [968, 31] width 59 height 23
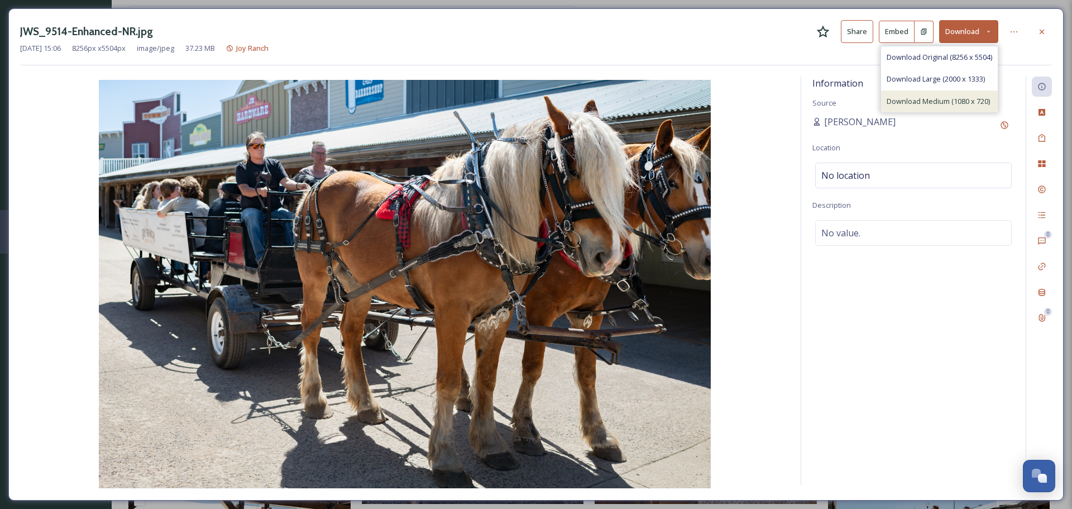
click at [947, 97] on span "Download Medium (1080 x 720)" at bounding box center [938, 101] width 103 height 11
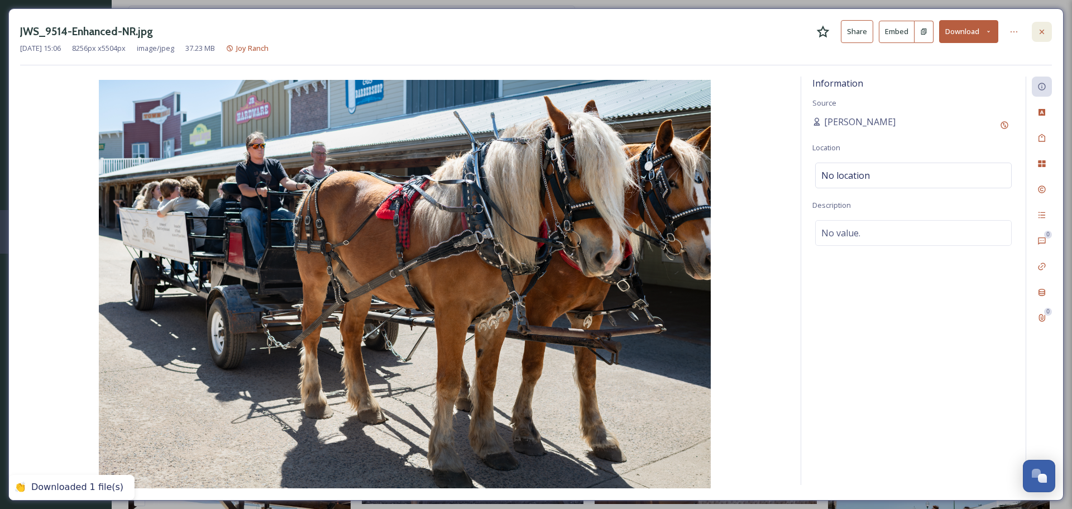
click at [1043, 31] on icon at bounding box center [1042, 31] width 4 height 4
